Goal: Task Accomplishment & Management: Manage account settings

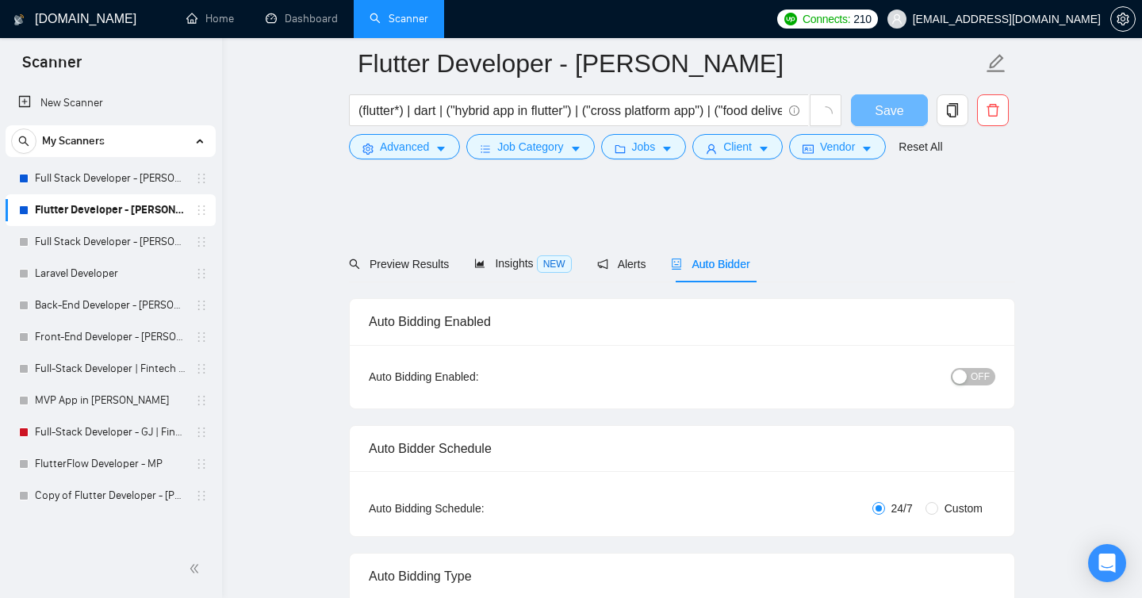
checkbox input "true"
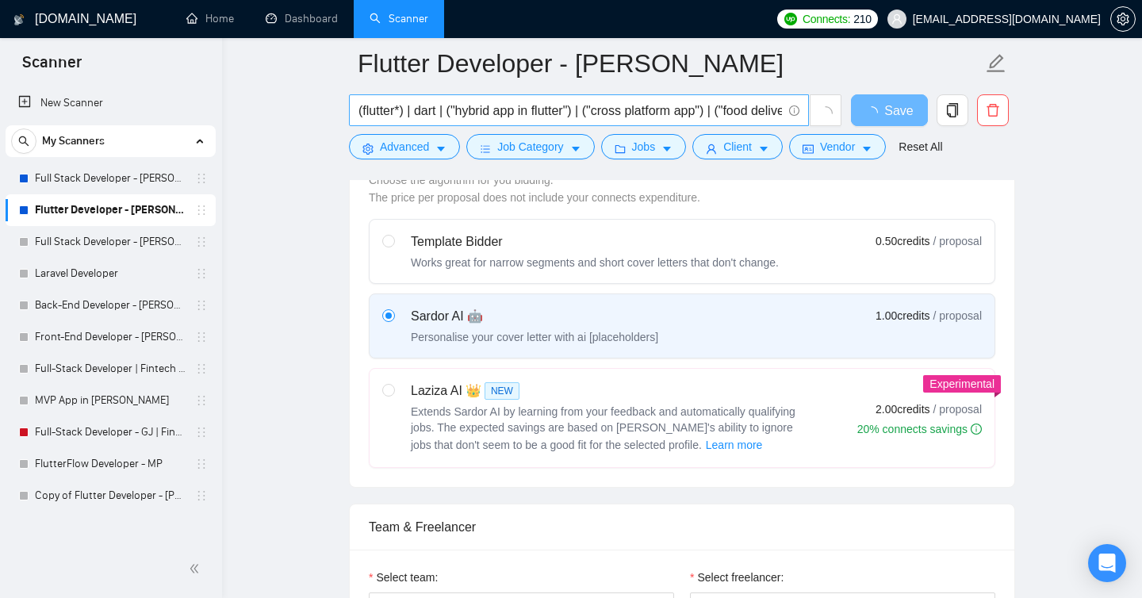
scroll to position [289, 0]
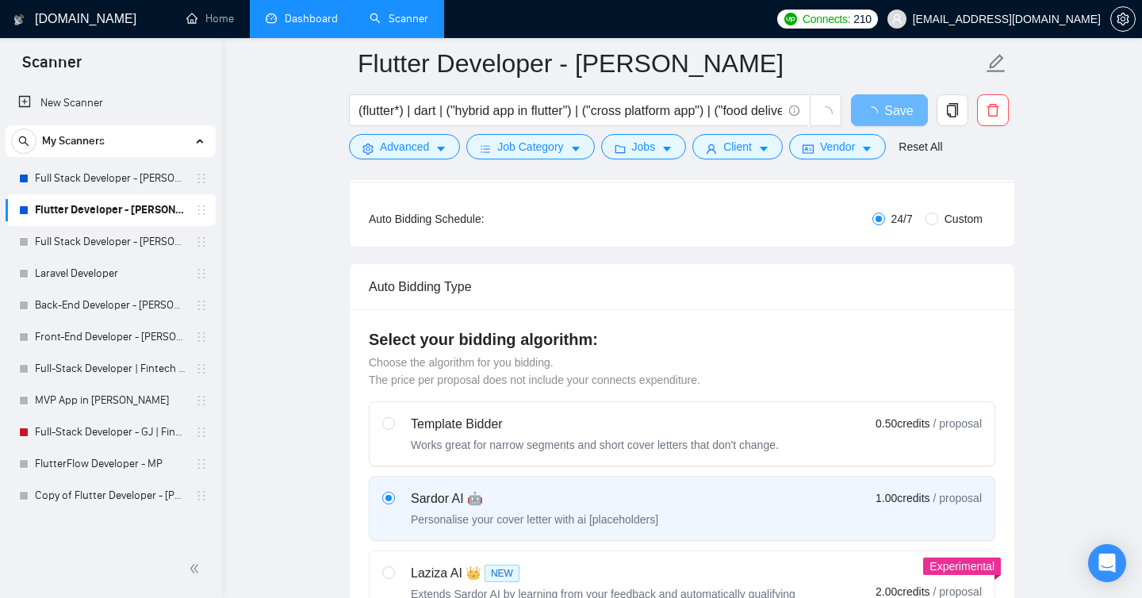
click at [311, 23] on div "Scanner New Scanner My Scanners Full Stack Developer - [PERSON_NAME] Flutter De…" at bounding box center [571, 10] width 1142 height 598
